Goal: Information Seeking & Learning: Learn about a topic

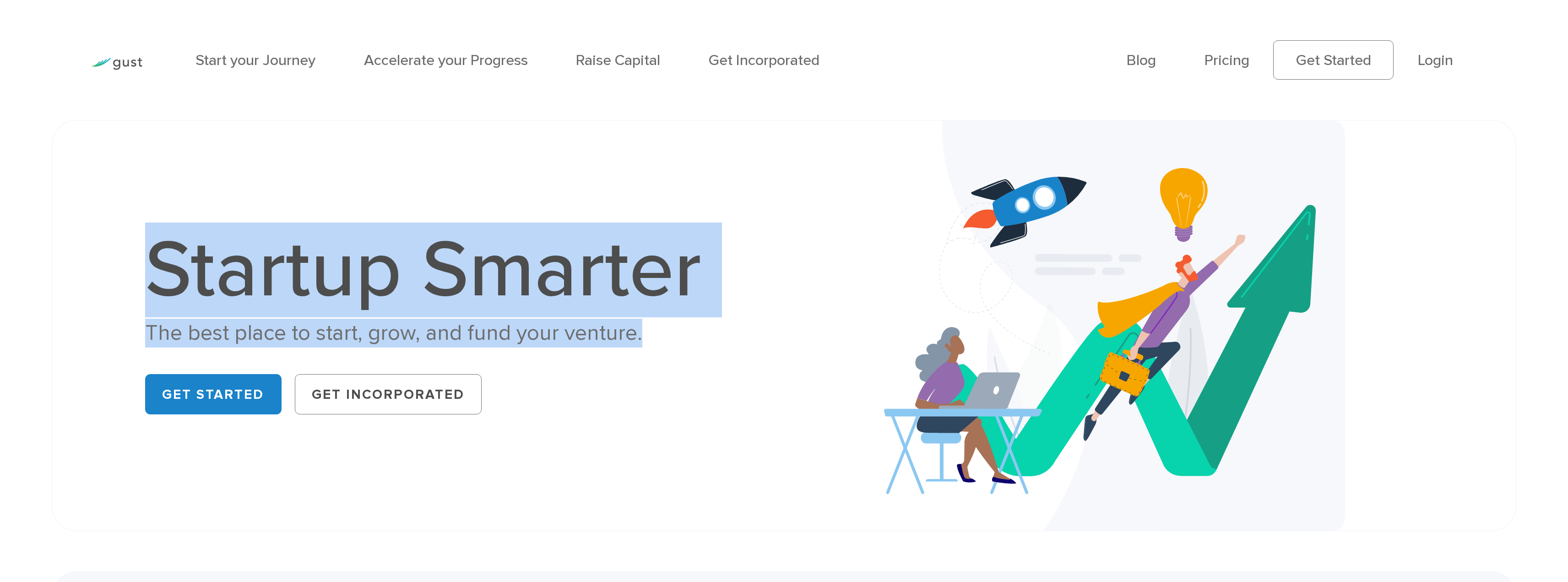
drag, startPoint x: 197, startPoint y: 265, endPoint x: 664, endPoint y: 330, distance: 471.5
click at [664, 330] on div "Startup Smarter The best place to start, grow, and fund your venture. Get Start…" at bounding box center [432, 326] width 575 height 191
click at [664, 330] on div "The best place to start, grow, and fund your venture." at bounding box center [432, 332] width 575 height 29
drag, startPoint x: 550, startPoint y: 332, endPoint x: 139, endPoint y: 264, distance: 416.6
click at [139, 264] on div "Startup Smarter The best place to start, grow, and fund your venture. Get Start…" at bounding box center [433, 326] width 702 height 191
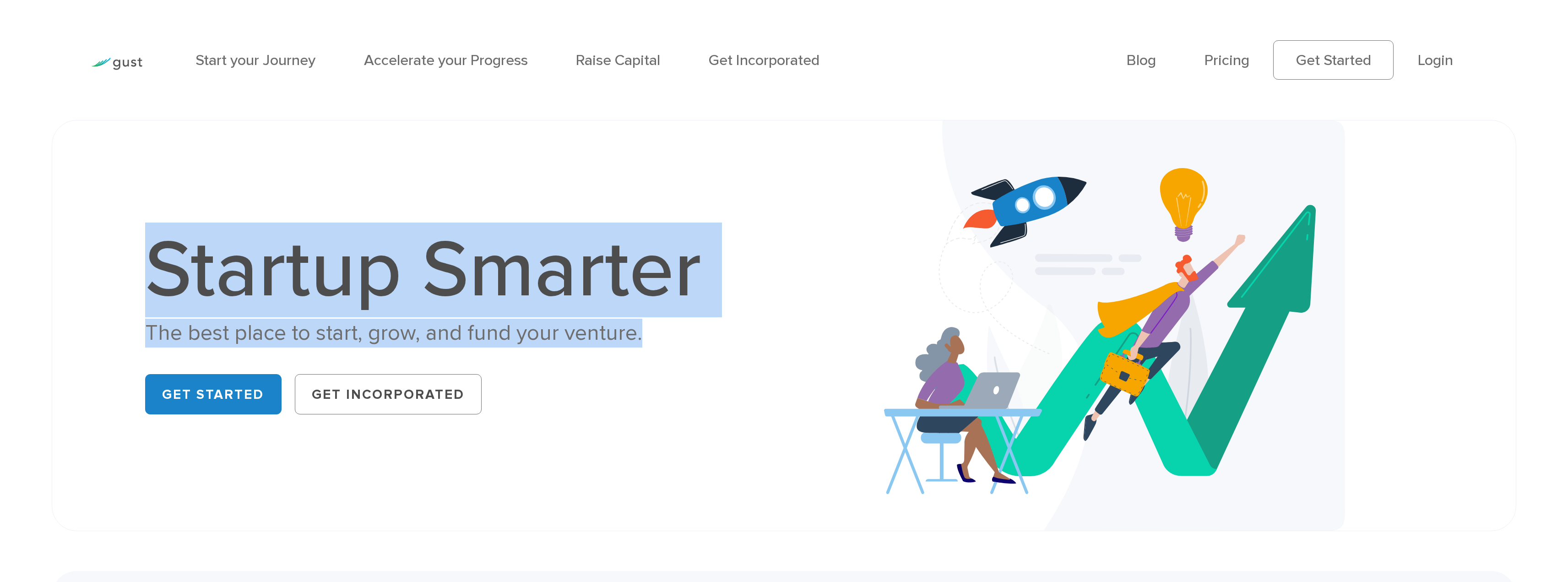
click at [139, 264] on div "Startup Smarter The best place to start, grow, and fund your venture. Get Start…" at bounding box center [433, 326] width 702 height 191
drag, startPoint x: 139, startPoint y: 264, endPoint x: 662, endPoint y: 325, distance: 526.5
click at [662, 325] on div "Startup Smarter The best place to start, grow, and fund your venture. Get Start…" at bounding box center [433, 326] width 702 height 191
click at [662, 325] on div "The best place to start, grow, and fund your venture." at bounding box center [432, 332] width 575 height 29
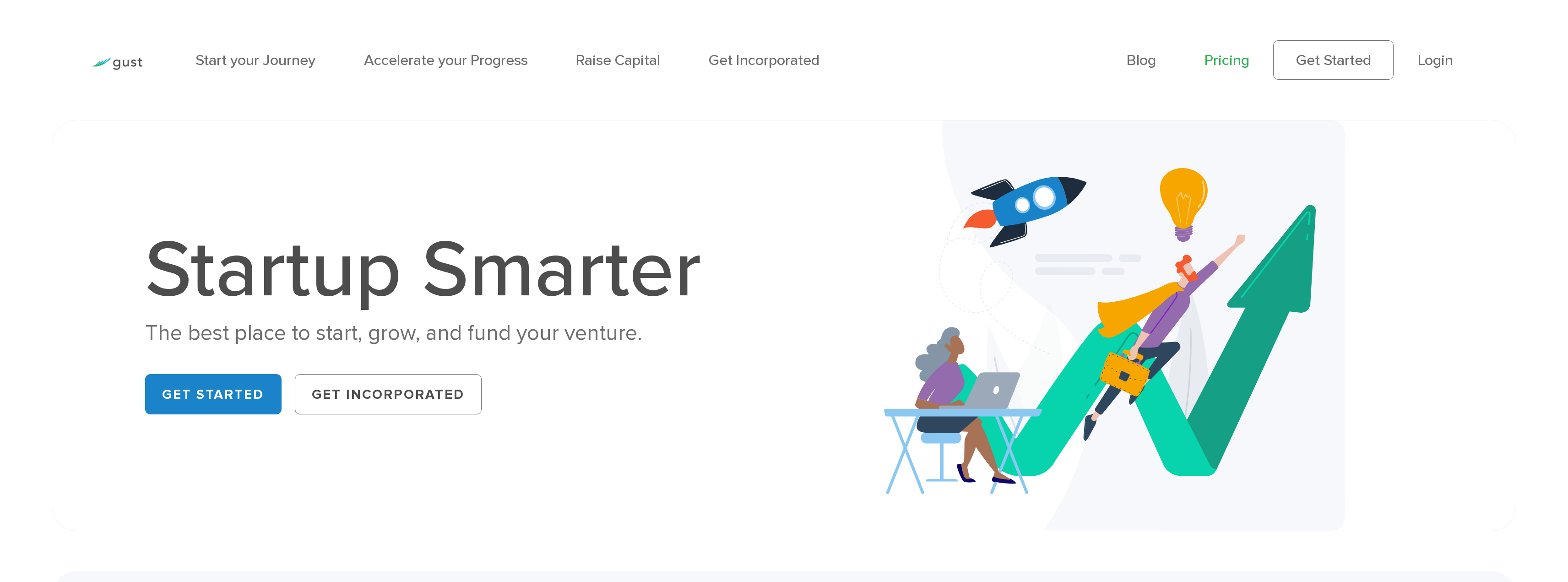
click at [1231, 55] on link "Pricing" at bounding box center [1227, 60] width 45 height 18
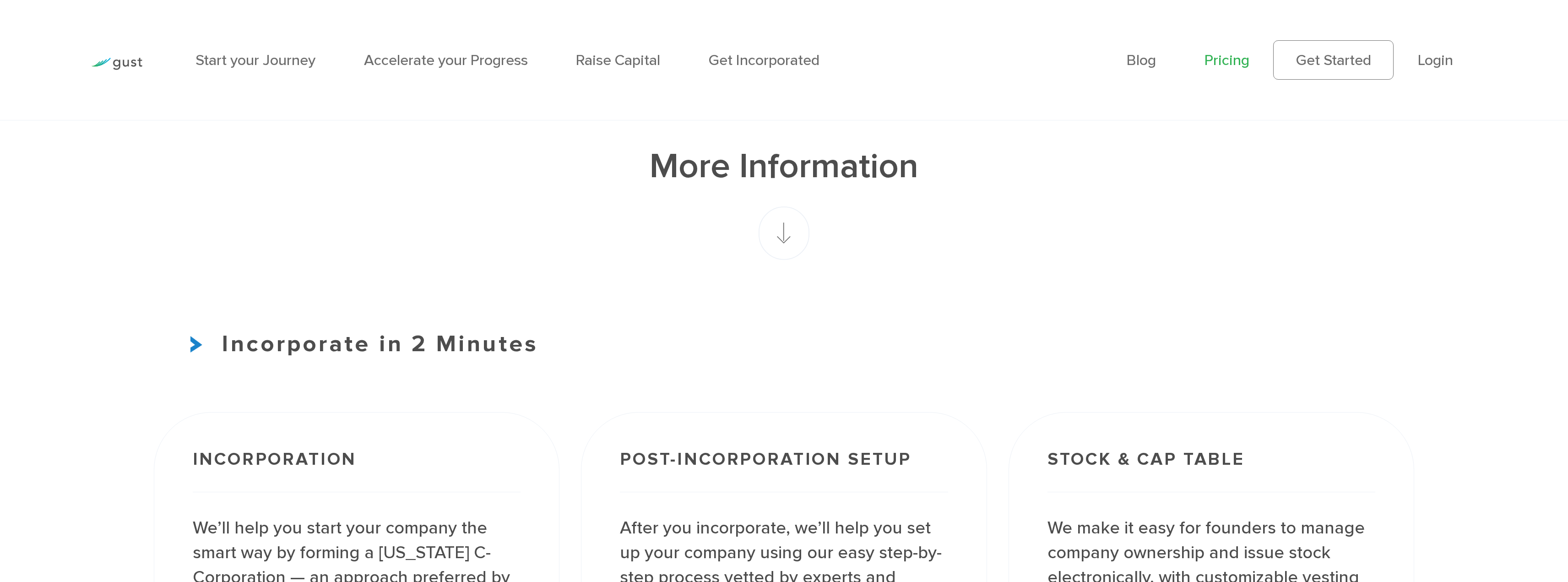
scroll to position [1373, 0]
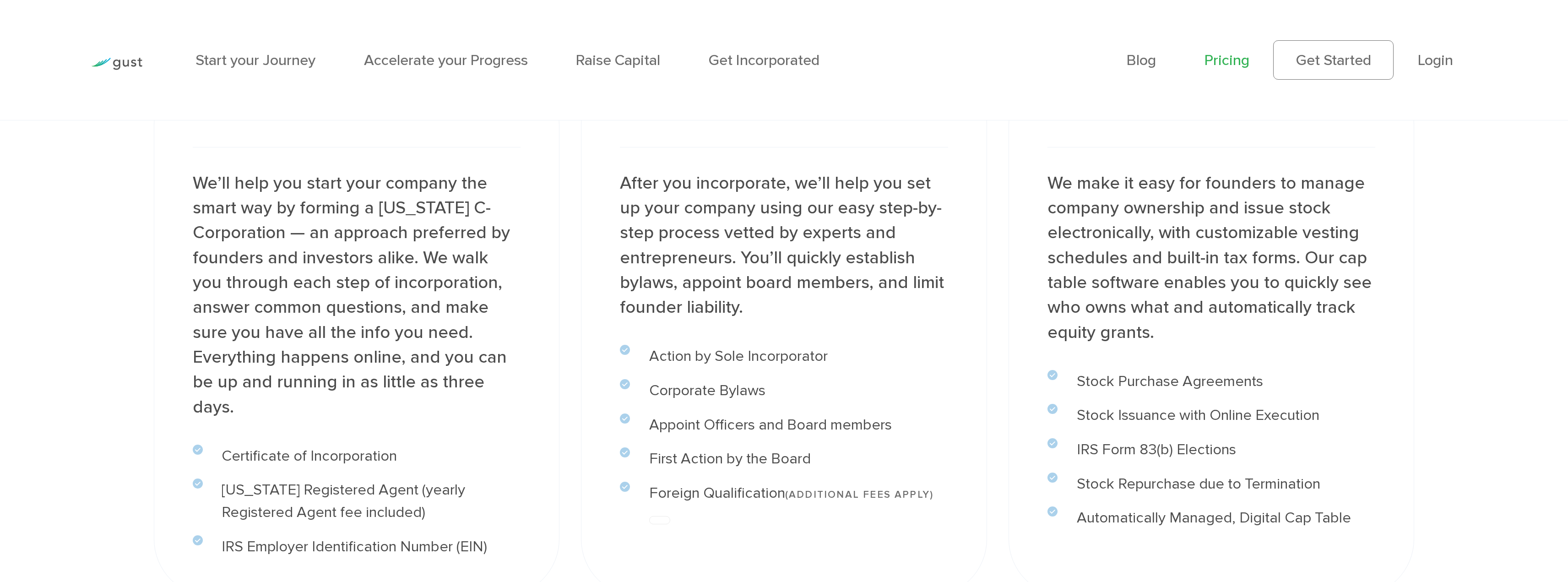
drag, startPoint x: 1440, startPoint y: 199, endPoint x: 1470, endPoint y: 168, distance: 43.1
drag, startPoint x: 1470, startPoint y: 168, endPoint x: 1478, endPoint y: 129, distance: 39.8
drag, startPoint x: 1507, startPoint y: 3, endPoint x: 1250, endPoint y: 312, distance: 401.9
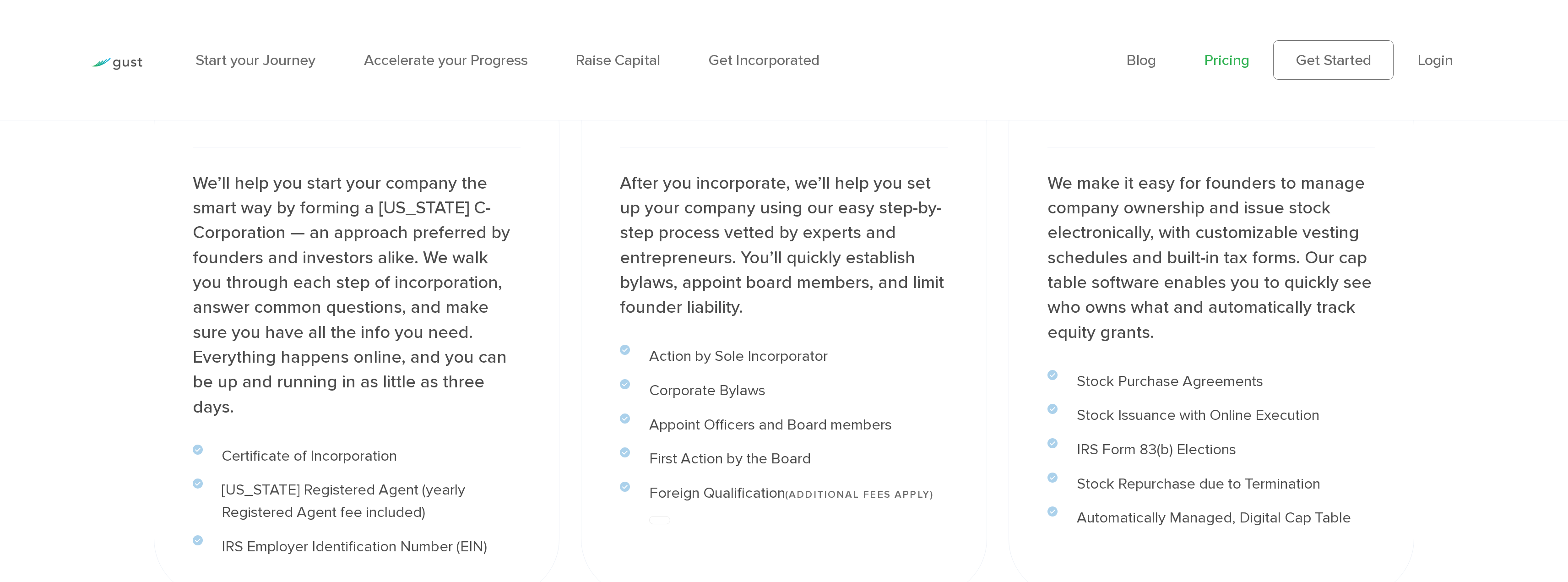
click at [1251, 315] on p "We make it easy for founders to manage company ownership and issue stock electr…" at bounding box center [1211, 258] width 328 height 174
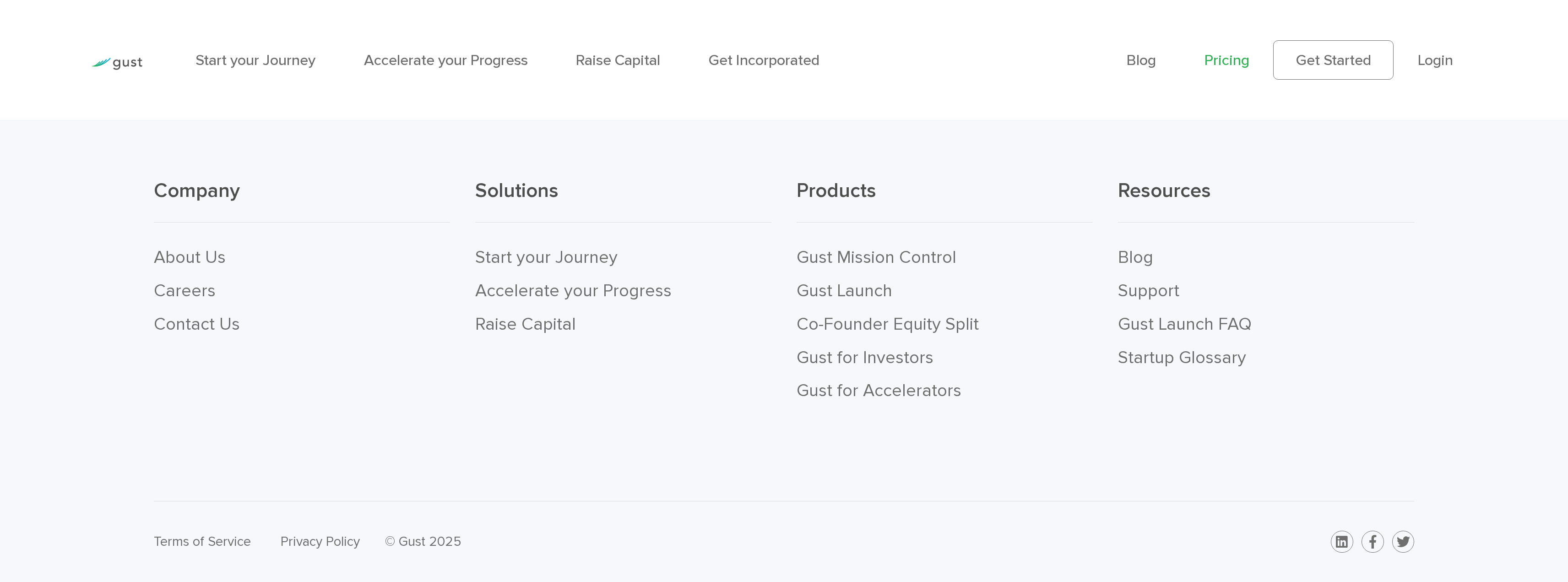
scroll to position [3482, 0]
